Goal: Find specific page/section: Find specific page/section

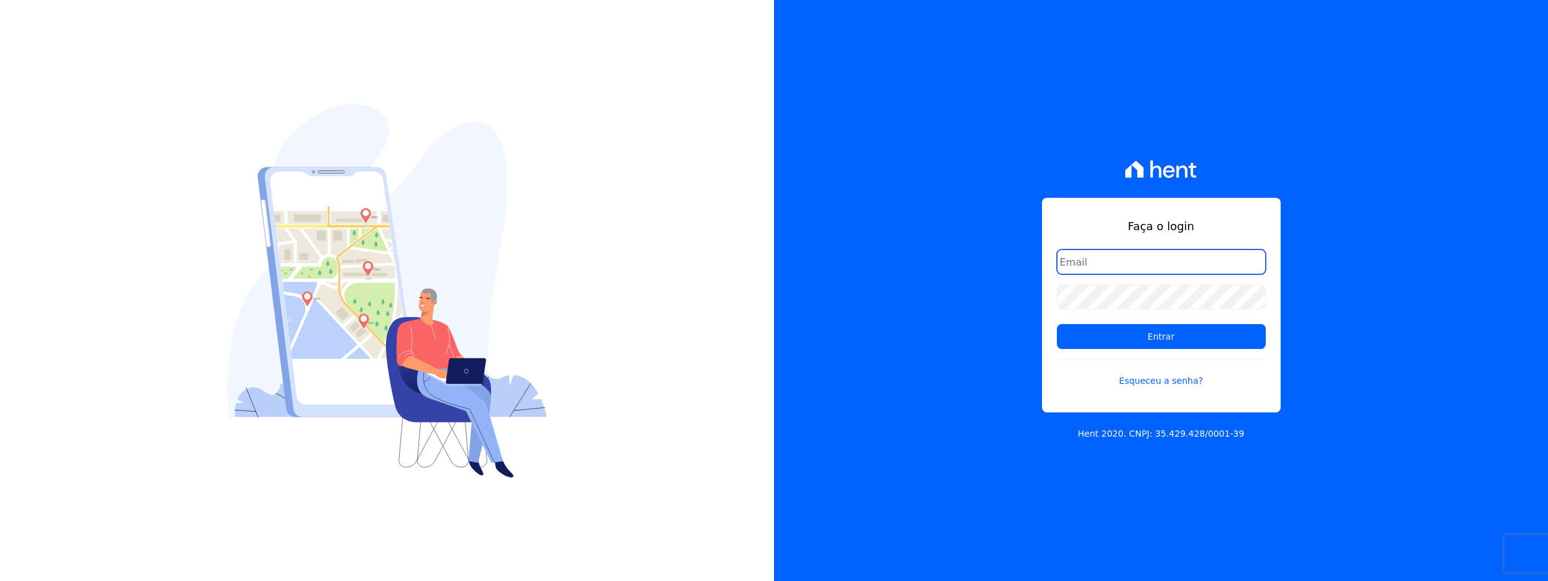
click at [1122, 257] on input "email" at bounding box center [1161, 261] width 209 height 25
click at [0, 580] on com-1password-button at bounding box center [0, 581] width 0 height 0
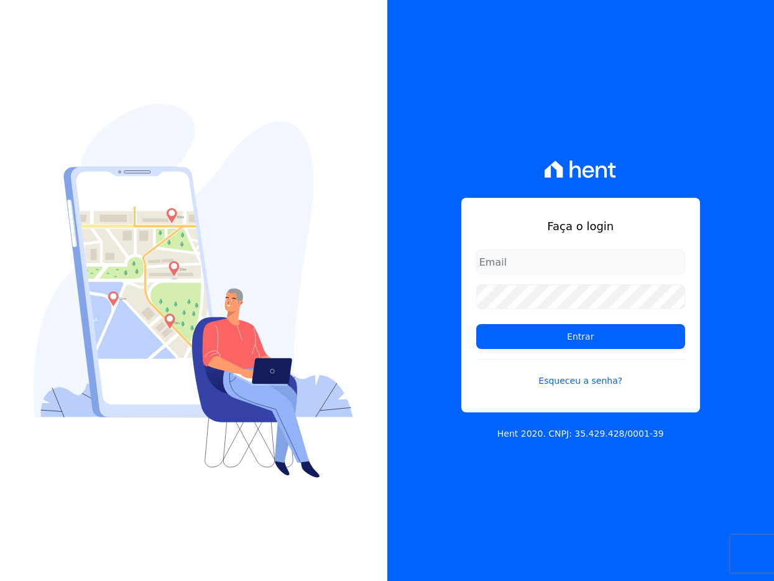
click at [0, 580] on com-1password-button at bounding box center [0, 581] width 0 height 0
type input "davinovaes.cel@gmail.com"
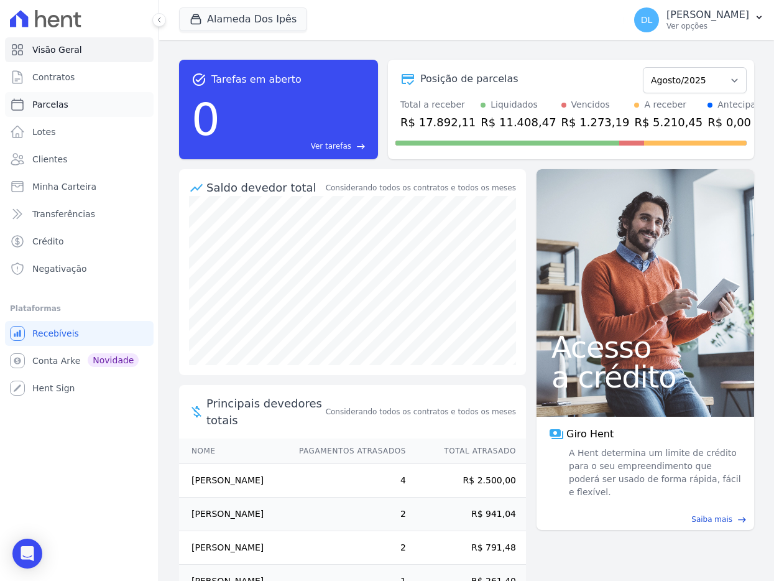
click at [71, 101] on link "Parcelas" at bounding box center [79, 104] width 149 height 25
select select
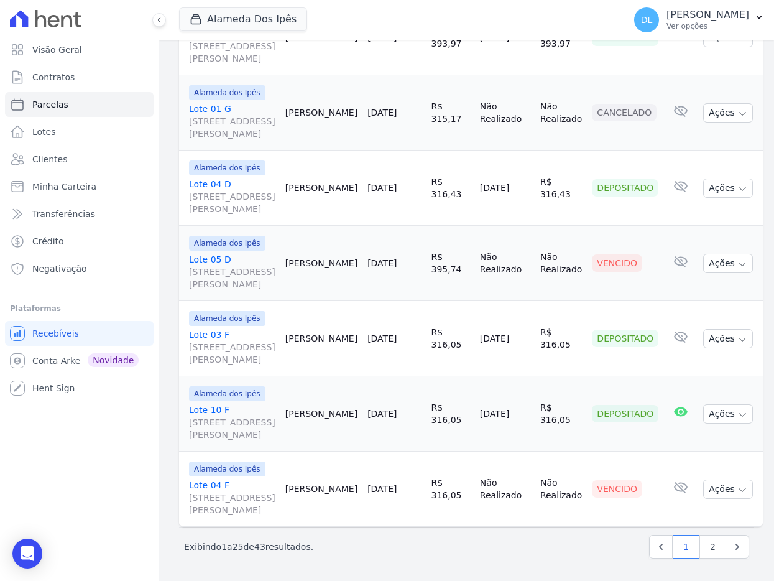
scroll to position [2376, 0]
click at [714, 548] on link "2" at bounding box center [713, 547] width 27 height 24
select select
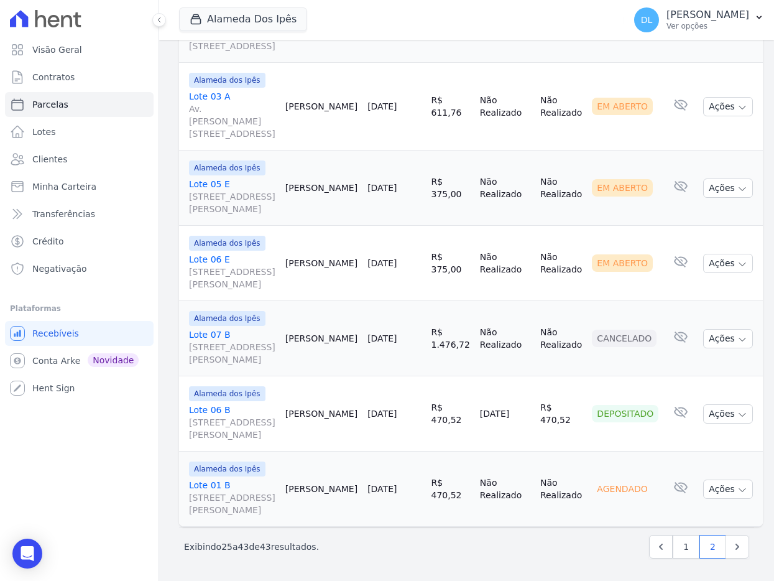
scroll to position [1675, 0]
click at [208, 479] on link "Lote 01 B [STREET_ADDRESS][PERSON_NAME]" at bounding box center [232, 497] width 86 height 37
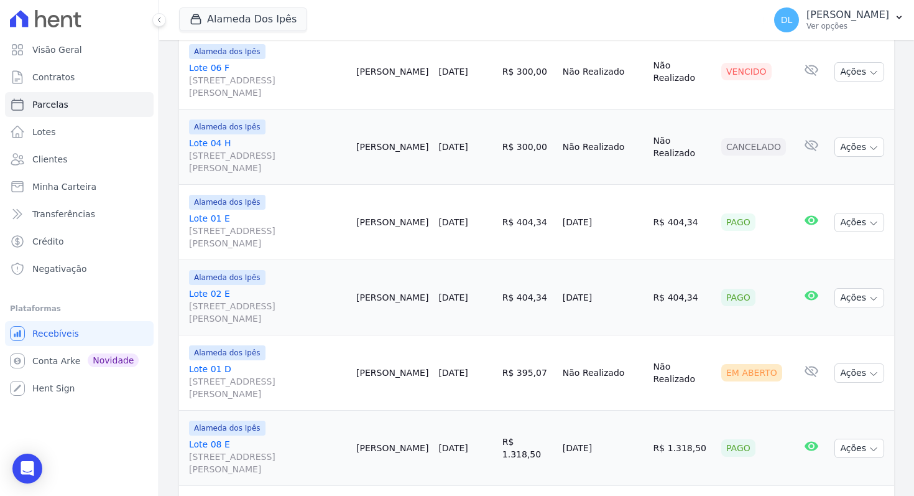
scroll to position [373, 0]
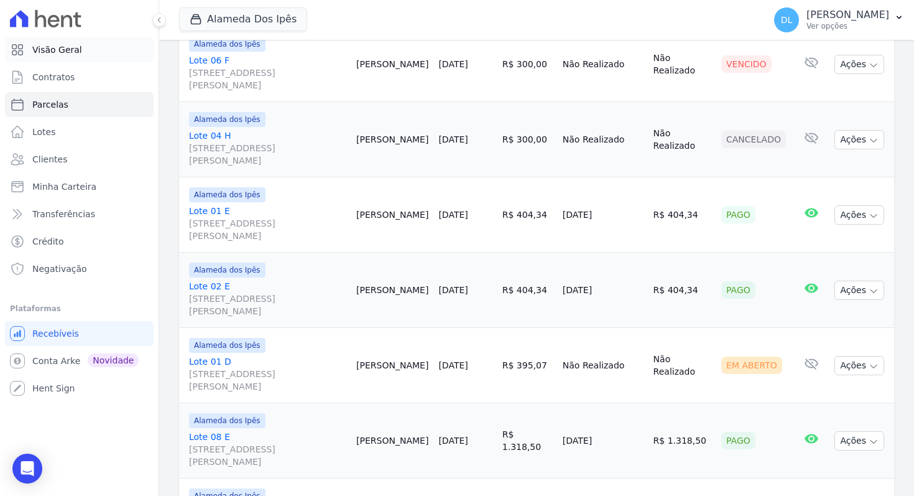
click at [90, 57] on link "Visão Geral" at bounding box center [79, 49] width 149 height 25
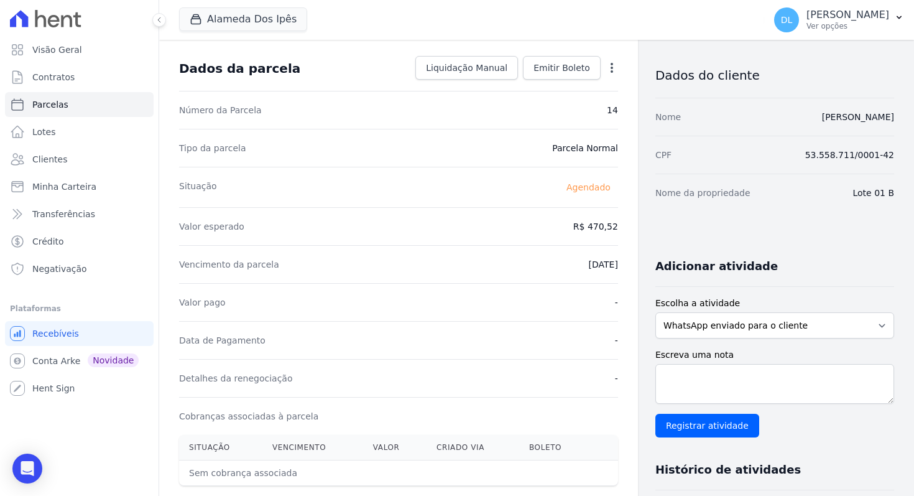
scroll to position [54, 0]
click at [43, 49] on span "Visão Geral" at bounding box center [57, 50] width 50 height 12
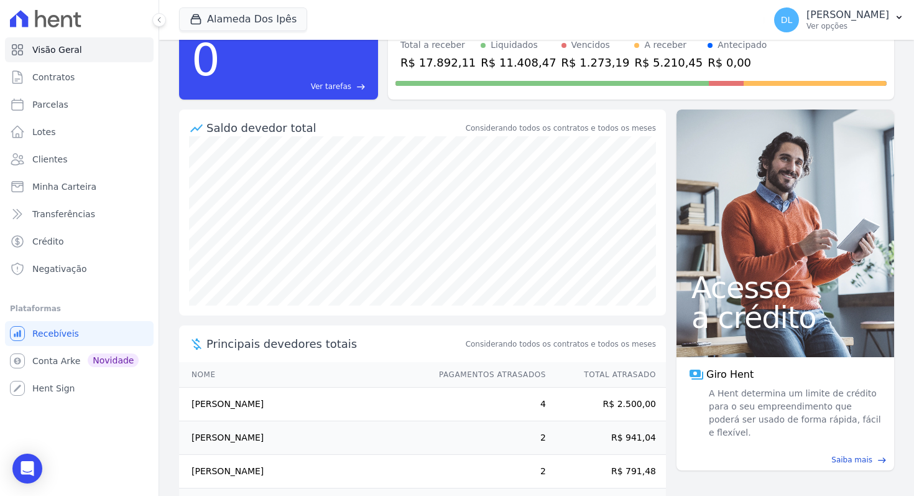
scroll to position [139, 0]
